Goal: Entertainment & Leisure: Consume media (video, audio)

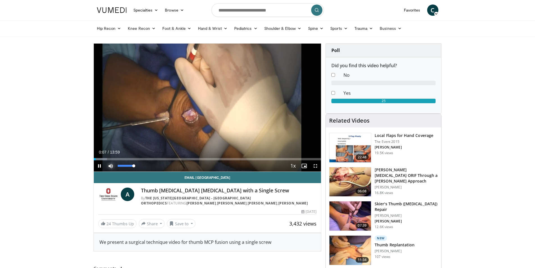
click at [113, 166] on video-js "**********" at bounding box center [208, 108] width 228 height 128
click at [105, 160] on div "Progress Bar" at bounding box center [105, 159] width 1 height 2
click at [148, 157] on div "Loaded : 12.98% 00:41 03:20" at bounding box center [208, 157] width 228 height 5
click at [175, 159] on div "Progress Bar" at bounding box center [175, 159] width 1 height 2
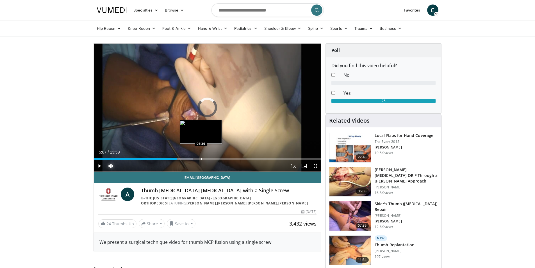
click at [201, 159] on div "Progress Bar" at bounding box center [201, 159] width 1 height 2
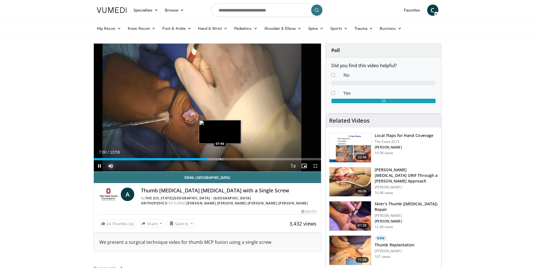
click at [220, 159] on div "Progress Bar" at bounding box center [220, 159] width 1 height 2
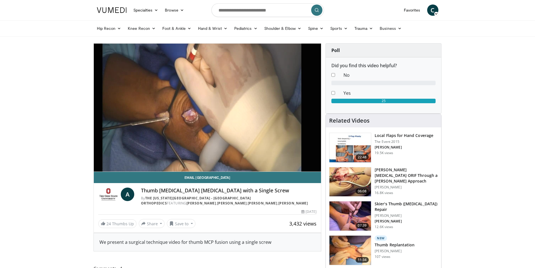
click at [246, 156] on div "10 seconds Tap to unmute" at bounding box center [208, 108] width 228 height 128
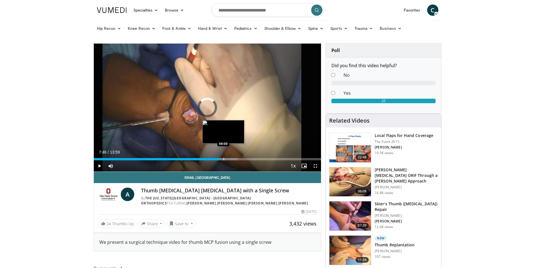
click at [224, 159] on div "Progress Bar" at bounding box center [224, 159] width 1 height 2
click at [235, 158] on div "Progress Bar" at bounding box center [235, 159] width 1 height 2
click at [237, 159] on div "Progress Bar" at bounding box center [237, 159] width 1 height 2
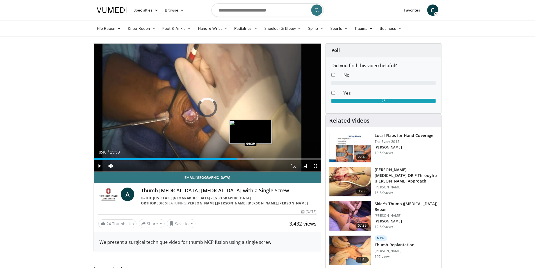
click at [251, 159] on div "Progress Bar" at bounding box center [251, 159] width 1 height 2
click at [281, 158] on div "Progress Bar" at bounding box center [281, 159] width 1 height 2
